Goal: Entertainment & Leisure: Consume media (video, audio)

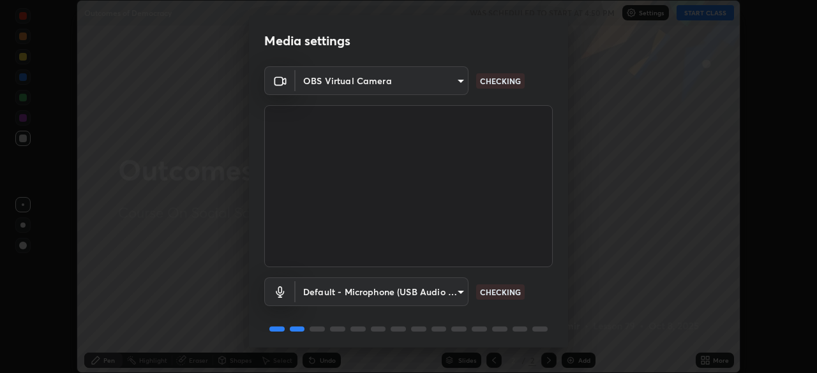
scroll to position [45, 0]
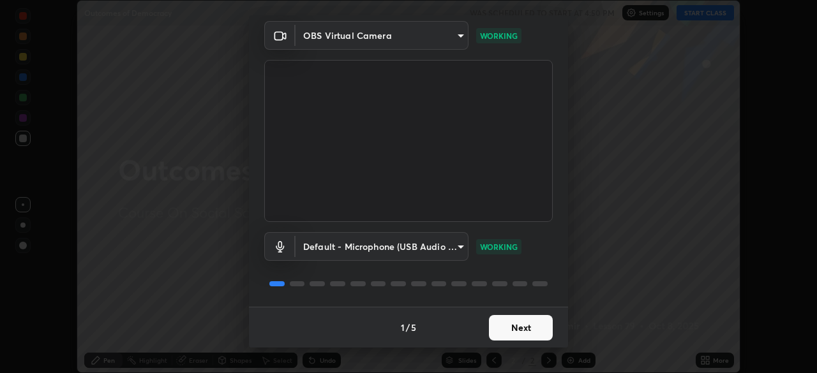
click at [530, 322] on button "Next" at bounding box center [521, 328] width 64 height 26
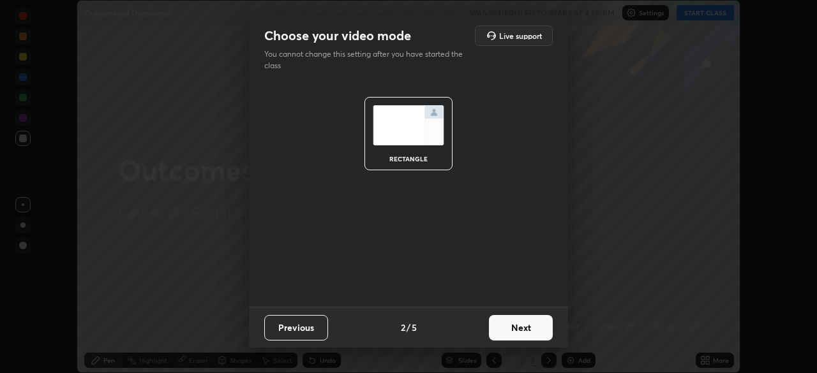
scroll to position [0, 0]
click at [541, 328] on button "Next" at bounding box center [521, 328] width 64 height 26
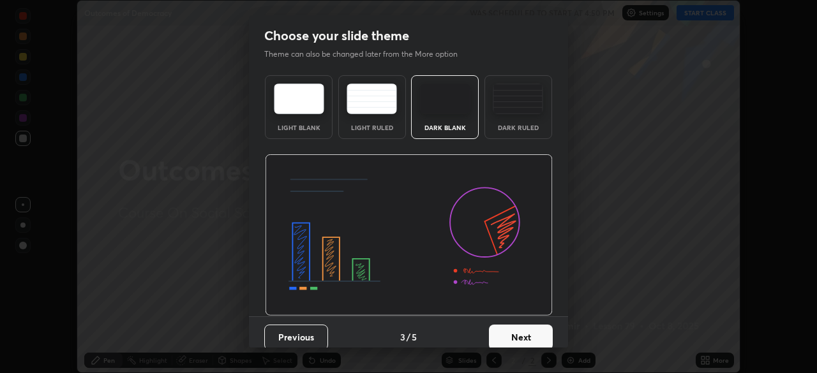
click at [534, 338] on button "Next" at bounding box center [521, 338] width 64 height 26
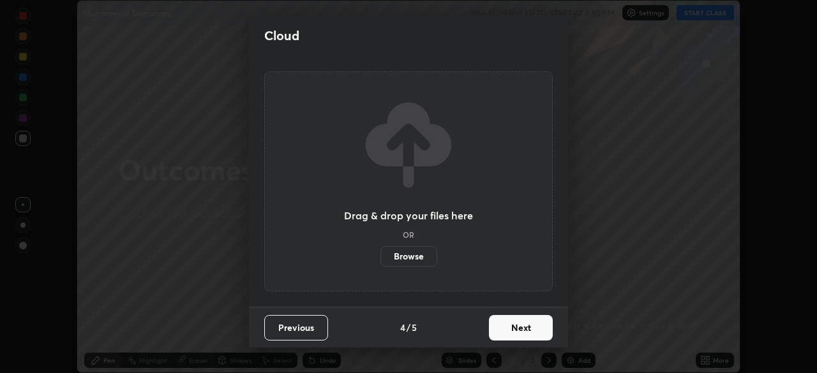
click at [534, 335] on button "Next" at bounding box center [521, 328] width 64 height 26
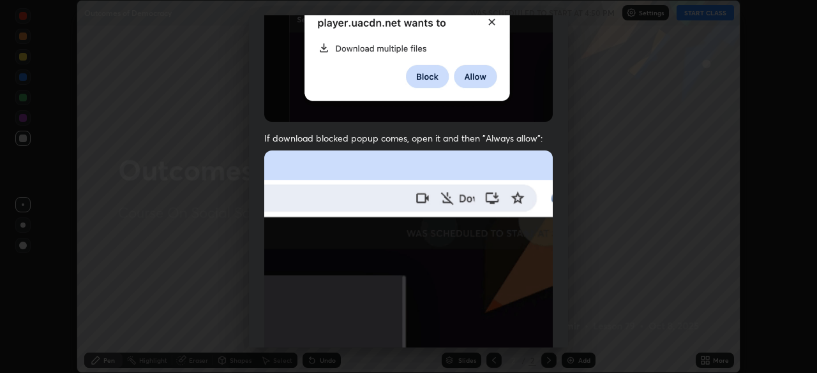
scroll to position [211, 0]
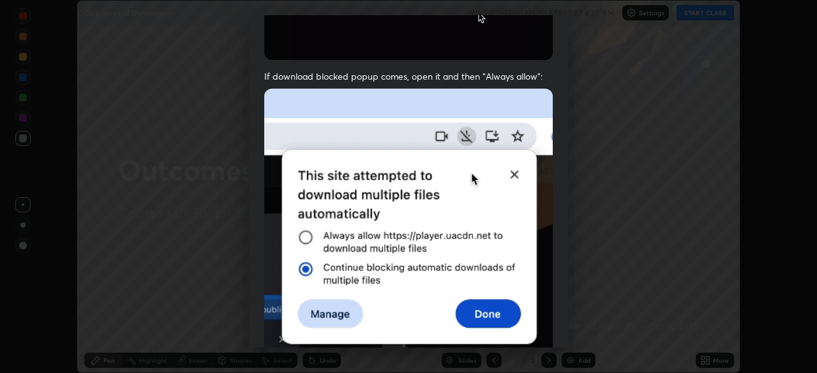
click at [599, 282] on div "Allow automatic downloads Please provide the following download permissions to …" at bounding box center [408, 186] width 817 height 373
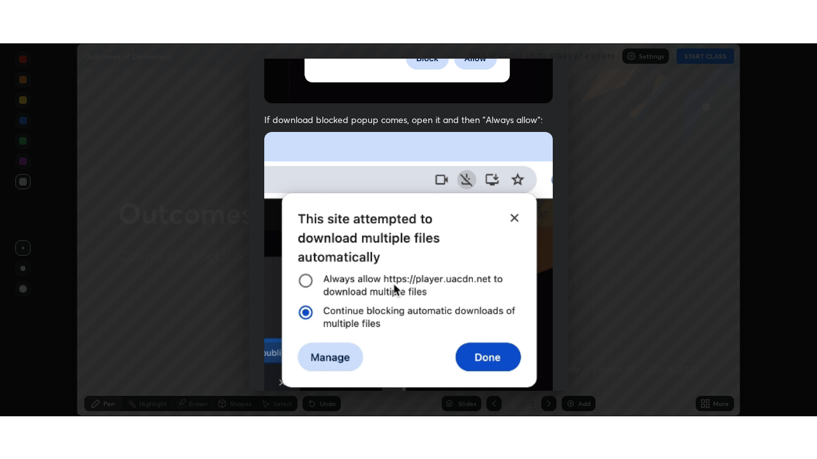
scroll to position [306, 0]
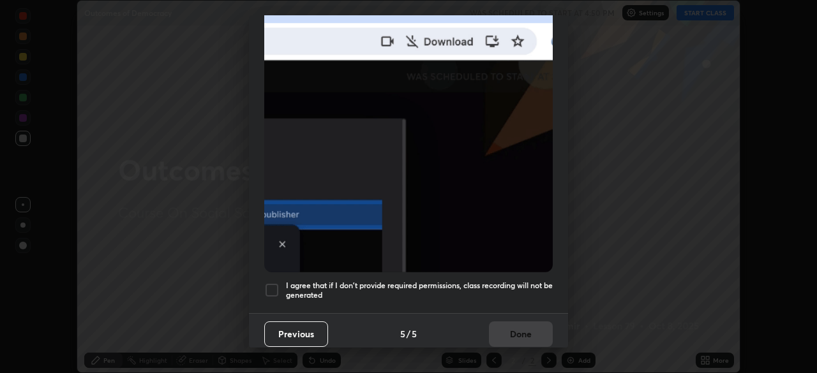
click at [278, 290] on div at bounding box center [271, 290] width 15 height 15
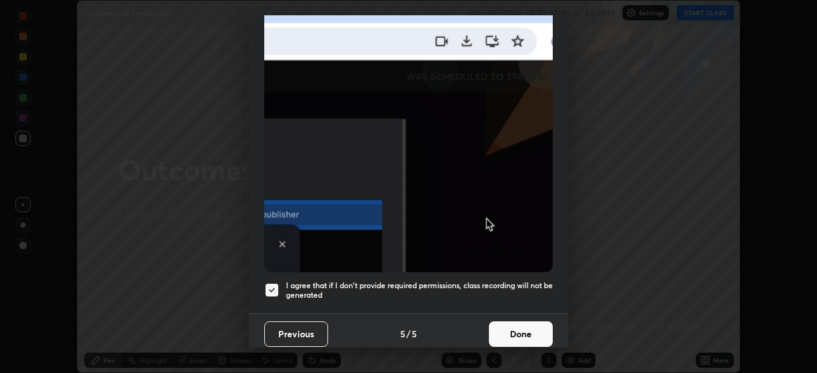
click at [517, 331] on button "Done" at bounding box center [521, 335] width 64 height 26
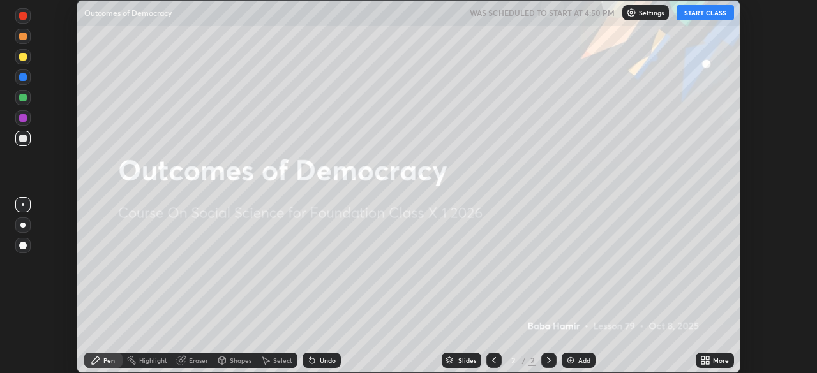
click at [578, 354] on div "Add" at bounding box center [579, 360] width 34 height 15
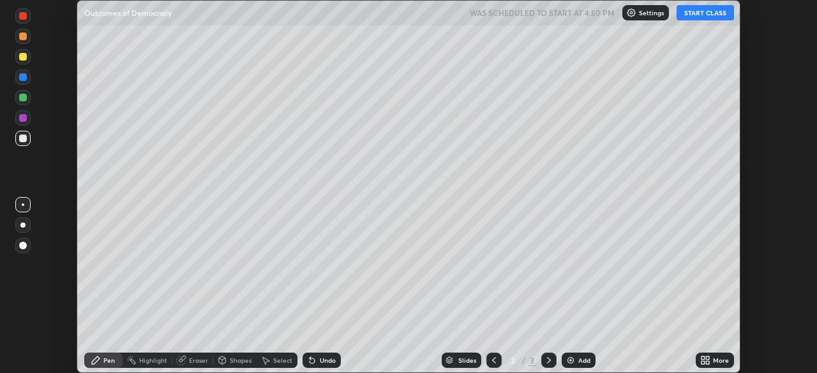
click at [713, 363] on div "More" at bounding box center [721, 360] width 16 height 6
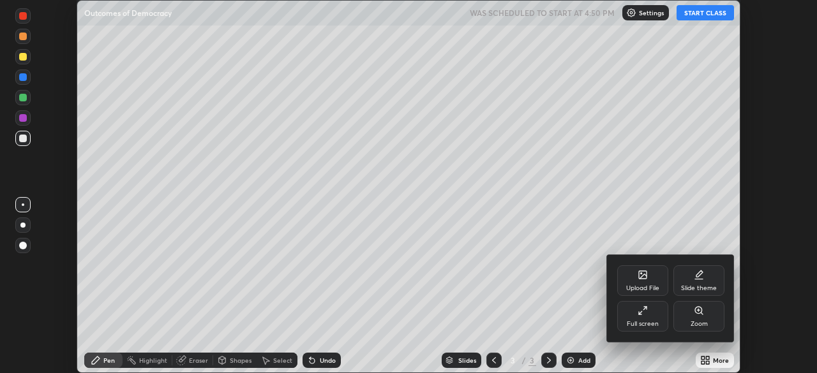
click at [651, 317] on div "Full screen" at bounding box center [642, 316] width 51 height 31
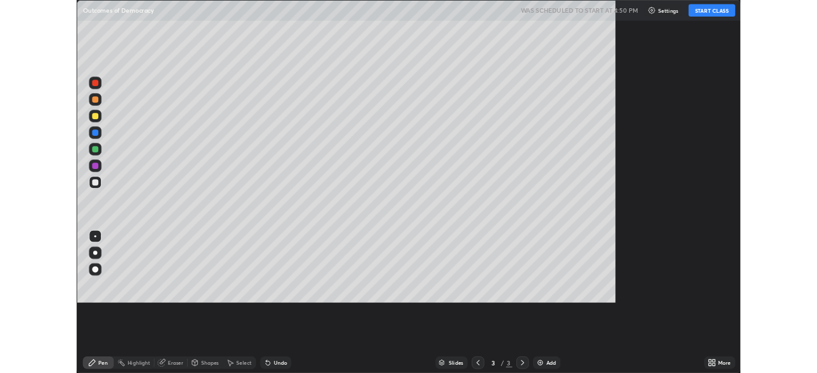
scroll to position [459, 817]
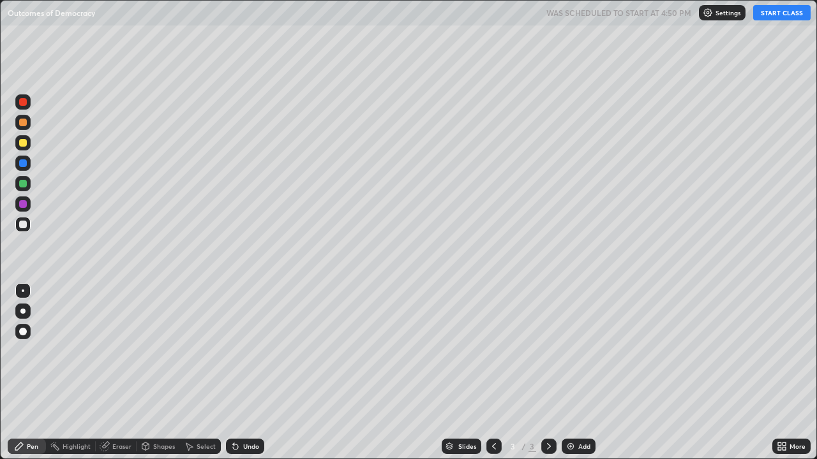
click at [779, 12] on button "START CLASS" at bounding box center [781, 12] width 57 height 15
click at [575, 373] on div "Add" at bounding box center [579, 446] width 34 height 15
click at [123, 373] on div "Eraser" at bounding box center [121, 446] width 19 height 6
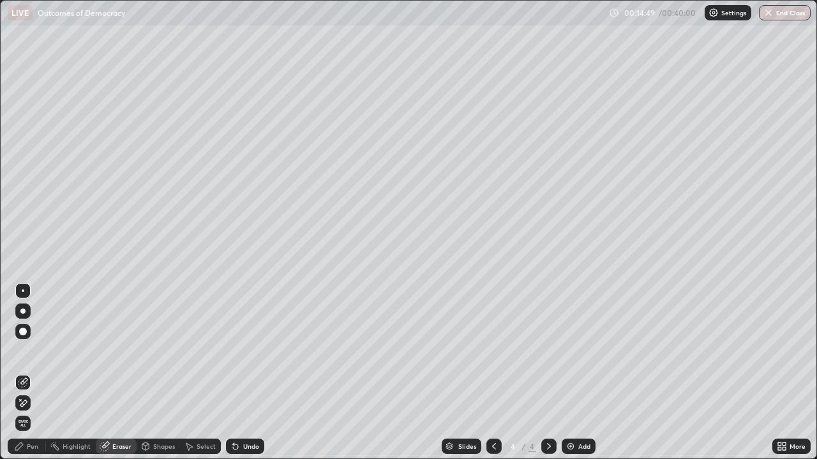
click at [31, 373] on div "Pen" at bounding box center [32, 446] width 11 height 6
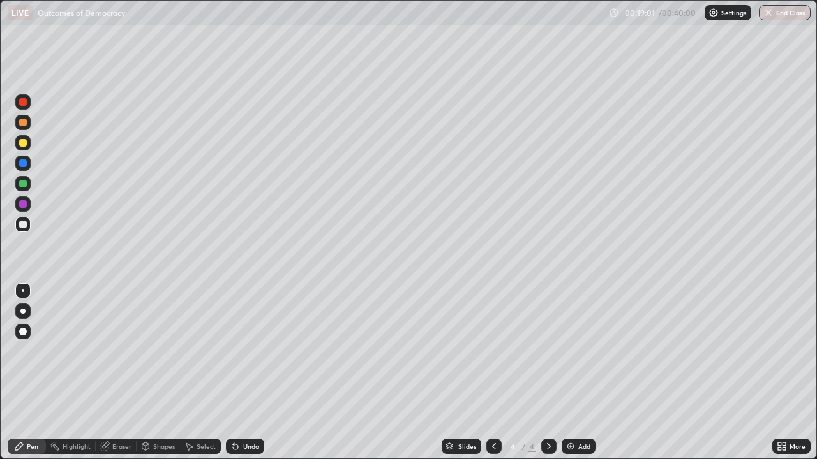
click at [122, 373] on div "Eraser" at bounding box center [121, 446] width 19 height 6
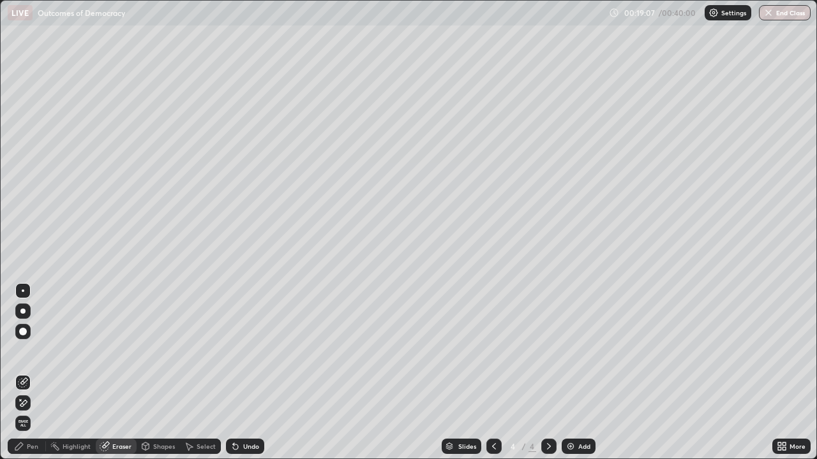
click at [32, 373] on div "Pen" at bounding box center [32, 446] width 11 height 6
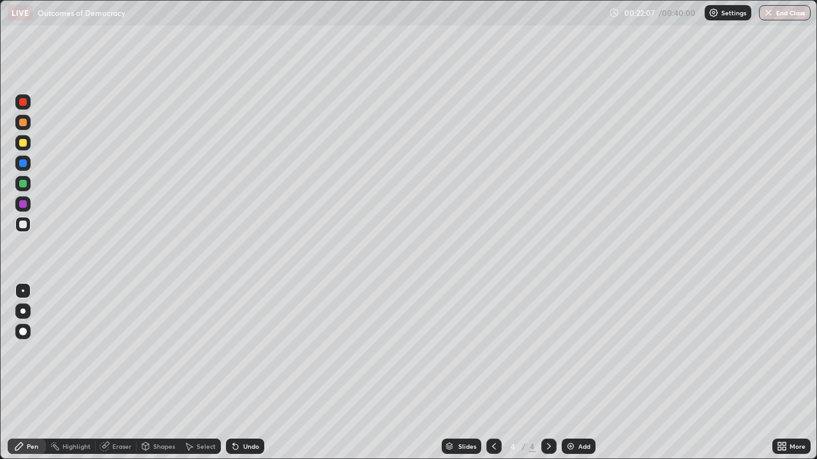
click at [576, 373] on div "Add" at bounding box center [579, 446] width 34 height 15
click at [121, 373] on div "Eraser" at bounding box center [121, 446] width 19 height 6
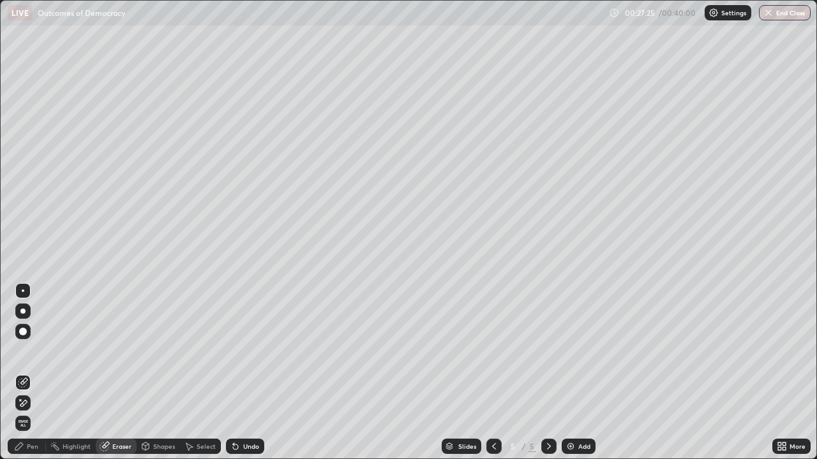
click at [33, 373] on div "Pen" at bounding box center [32, 446] width 11 height 6
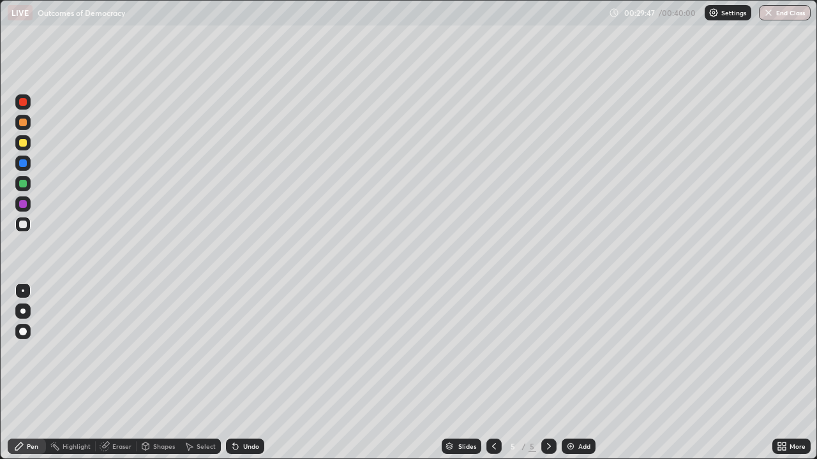
click at [124, 373] on div "Eraser" at bounding box center [121, 446] width 19 height 6
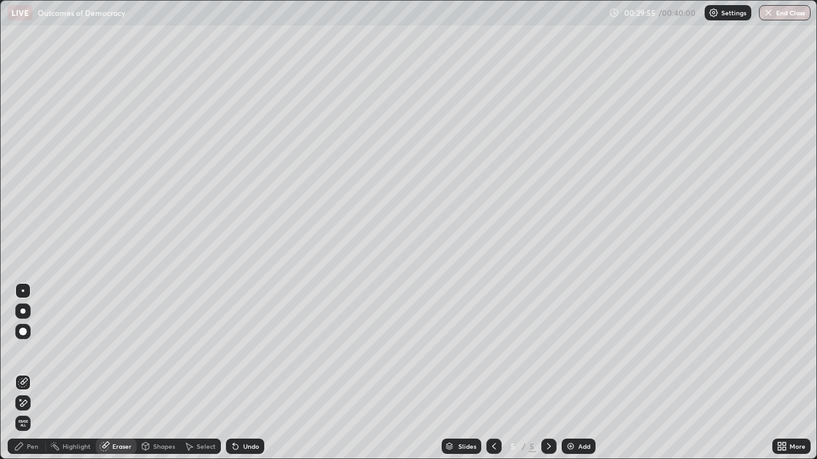
click at [32, 373] on div "Pen" at bounding box center [32, 446] width 11 height 6
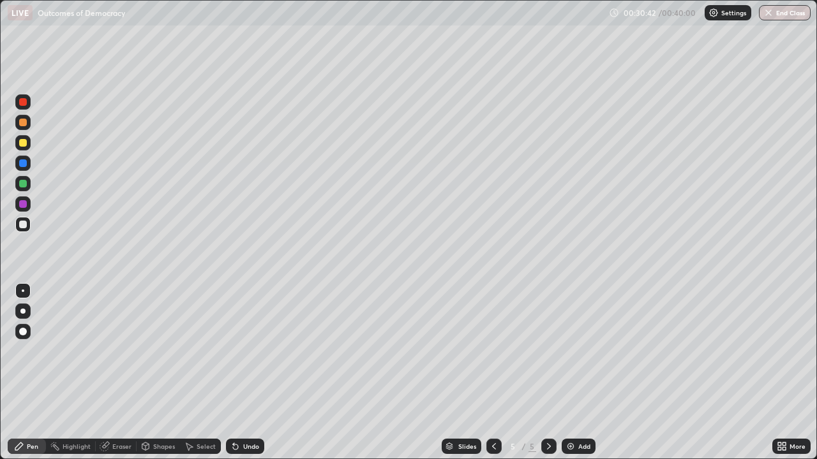
click at [119, 373] on div "Eraser" at bounding box center [121, 446] width 19 height 6
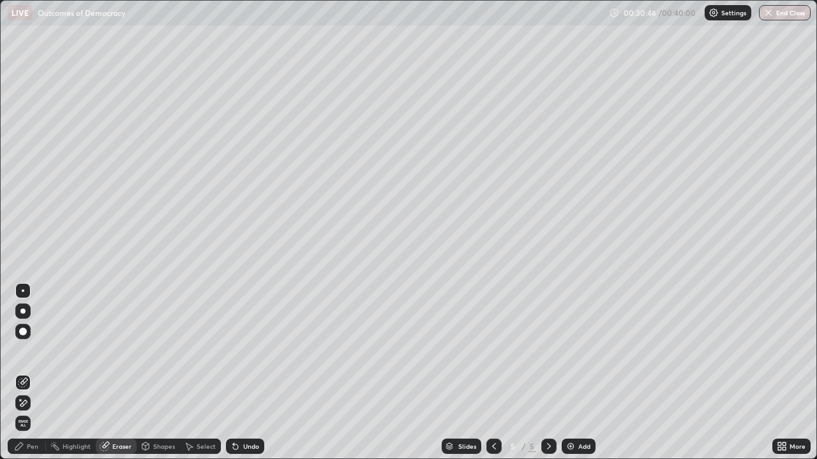
click at [26, 373] on div "Pen" at bounding box center [27, 446] width 38 height 15
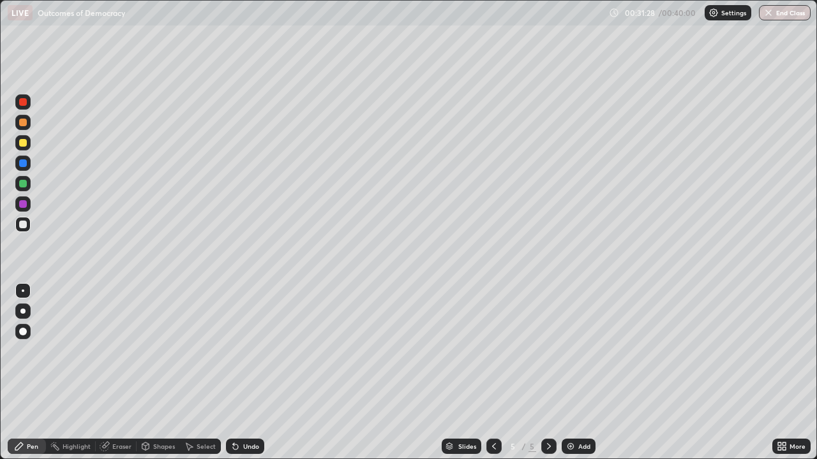
click at [120, 373] on div "Eraser" at bounding box center [121, 446] width 19 height 6
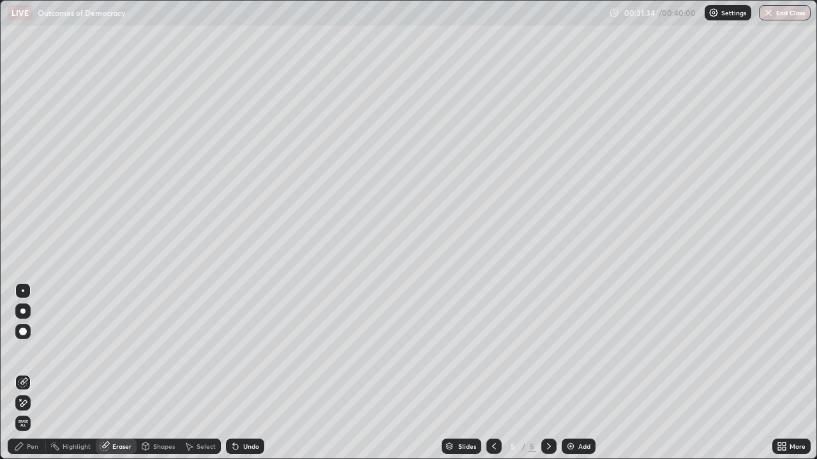
click at [27, 373] on div "Pen" at bounding box center [32, 446] width 11 height 6
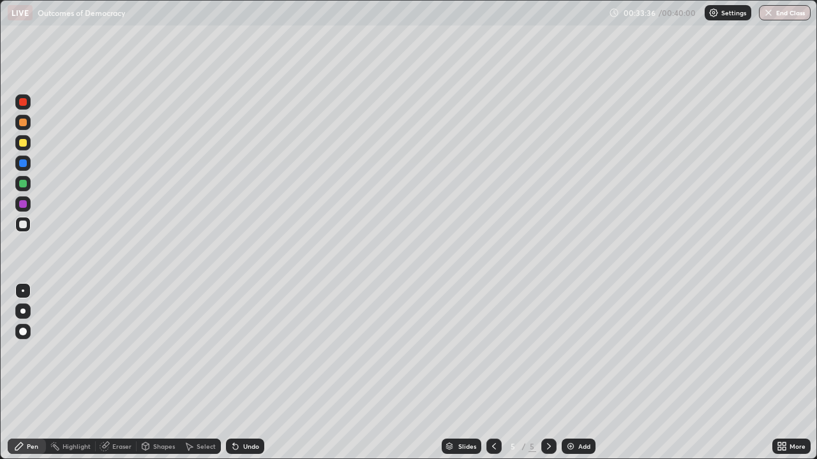
click at [575, 373] on div "Add" at bounding box center [579, 446] width 34 height 15
click at [780, 17] on button "End Class" at bounding box center [785, 12] width 50 height 15
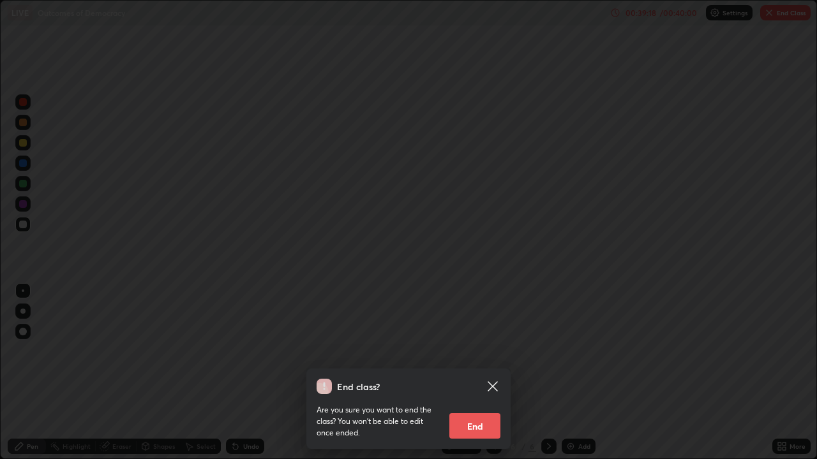
click at [481, 373] on button "End" at bounding box center [474, 426] width 51 height 26
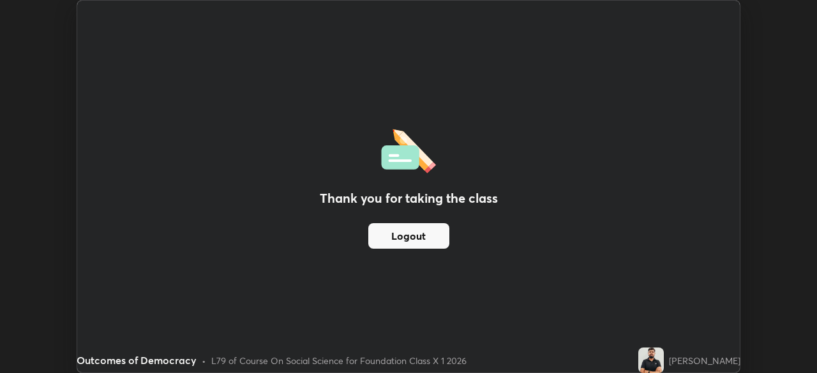
scroll to position [63437, 62993]
